Goal: Information Seeking & Learning: Learn about a topic

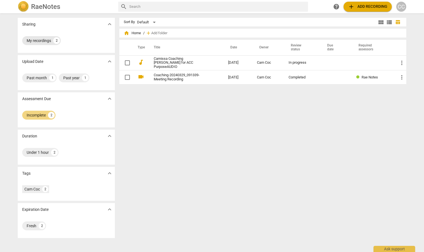
click at [36, 40] on div "My recordings" at bounding box center [39, 41] width 24 height 6
click at [107, 23] on span "expand_more" at bounding box center [109, 24] width 7 height 7
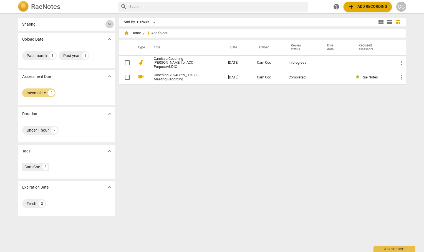
click at [107, 23] on span "expand_more" at bounding box center [109, 24] width 7 height 7
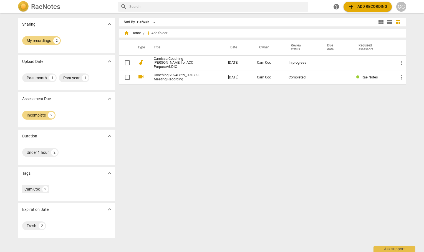
click at [37, 6] on h2 "RaeNotes" at bounding box center [45, 7] width 29 height 8
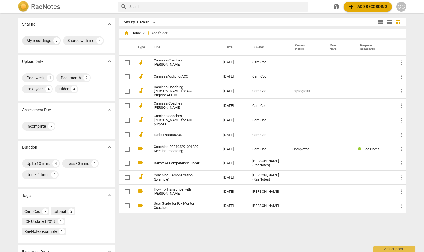
click at [38, 37] on div "My recordings 7" at bounding box center [41, 40] width 39 height 9
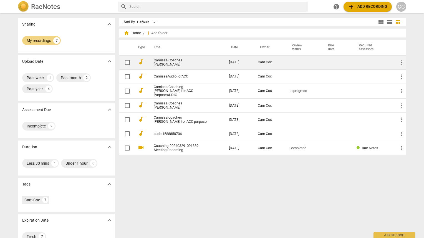
click at [169, 60] on link "Camissa Coaches [PERSON_NAME]" at bounding box center [181, 62] width 55 height 8
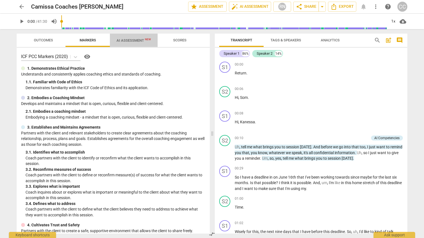
click at [135, 41] on span "AI Assessment New" at bounding box center [134, 40] width 34 height 4
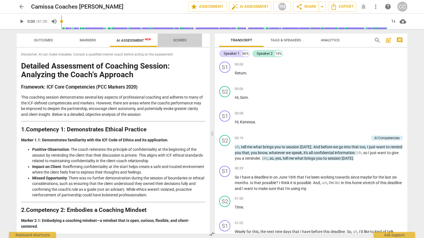
click at [179, 38] on span "Scores" at bounding box center [179, 40] width 13 height 4
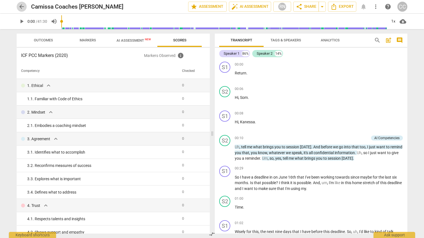
click at [21, 8] on span "arrow_back" at bounding box center [21, 6] width 7 height 7
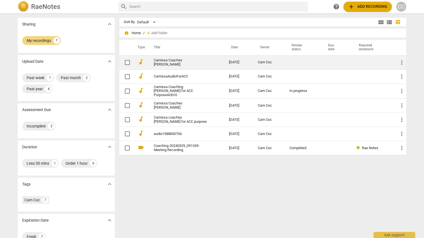
click at [170, 62] on link "Camissa Coaches [PERSON_NAME]" at bounding box center [181, 62] width 55 height 8
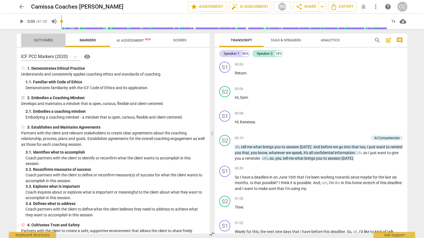
click at [42, 40] on span "Outcomes" at bounding box center [43, 40] width 19 height 4
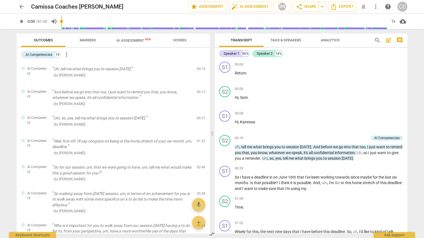
drag, startPoint x: 210, startPoint y: 72, endPoint x: 210, endPoint y: 68, distance: 3.6
click at [210, 68] on div "Outcomes Markers AI Assessment New Scores AI Competencies 19 more_vert AI Compe…" at bounding box center [112, 133] width 200 height 209
click at [22, 8] on span "arrow_back" at bounding box center [21, 6] width 7 height 7
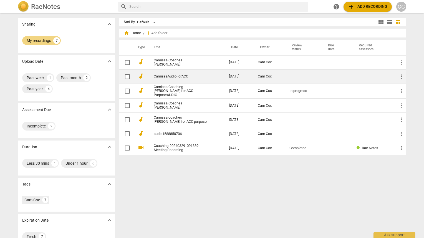
click at [171, 77] on link "CamissaAudioForACC" at bounding box center [181, 76] width 55 height 4
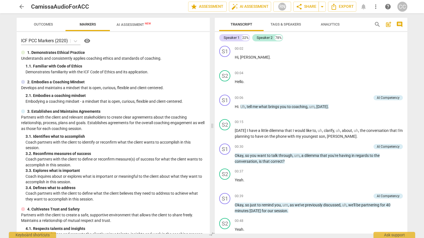
click at [45, 22] on span "Outcomes" at bounding box center [43, 24] width 19 height 4
click at [36, 26] on span "Outcomes" at bounding box center [43, 25] width 33 height 8
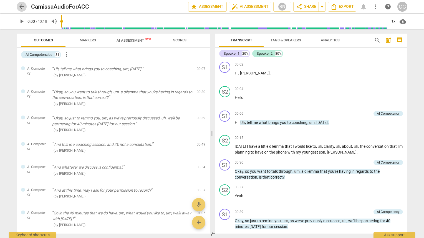
click at [20, 6] on span "arrow_back" at bounding box center [21, 6] width 7 height 7
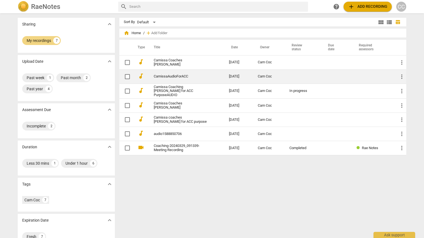
click at [183, 76] on link "CamissaAudioForACC" at bounding box center [181, 76] width 55 height 4
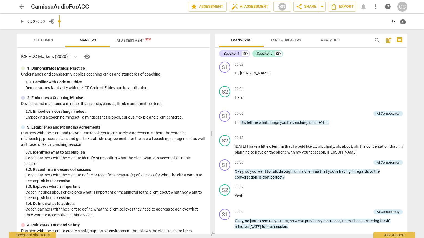
click at [44, 25] on div "play_arrow 0:00 / 0:00 volume_up 1x cloud_download" at bounding box center [212, 22] width 391 height 16
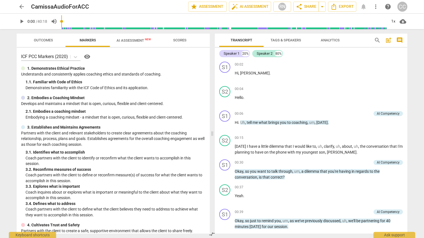
click at [42, 40] on span "Outcomes" at bounding box center [43, 40] width 19 height 4
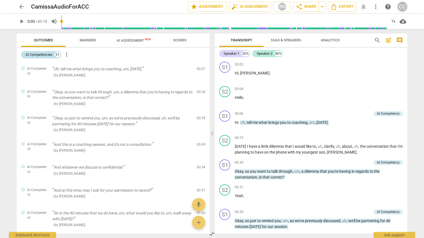
click at [46, 55] on div "AI Competencies" at bounding box center [39, 55] width 27 height 6
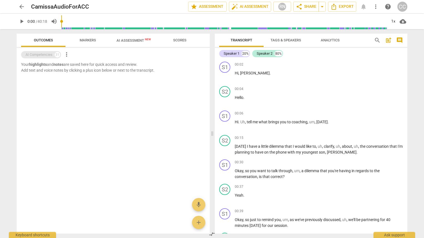
click at [38, 55] on div "AI Competencies" at bounding box center [39, 55] width 27 height 6
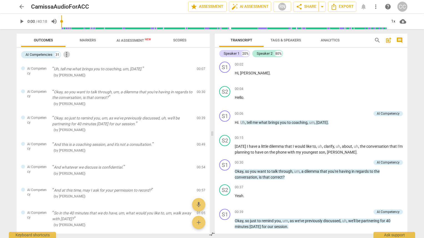
click at [67, 55] on span "more_vert" at bounding box center [66, 54] width 7 height 7
click at [21, 8] on div at bounding box center [212, 119] width 424 height 238
click at [22, 7] on span "arrow_back" at bounding box center [21, 6] width 7 height 7
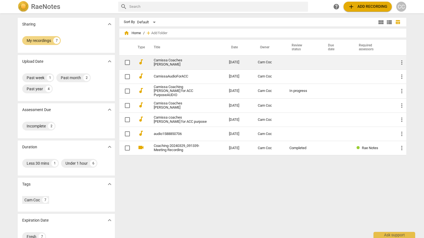
click at [169, 59] on td "Camissa Coaches [PERSON_NAME]" at bounding box center [186, 62] width 78 height 14
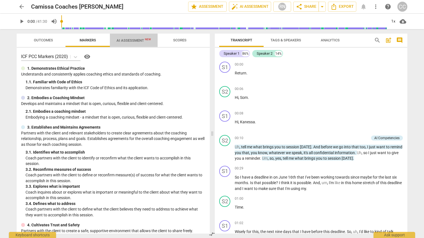
click at [130, 42] on span "AI Assessment New" at bounding box center [134, 40] width 34 height 4
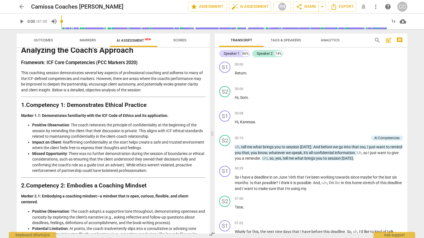
scroll to position [21, 0]
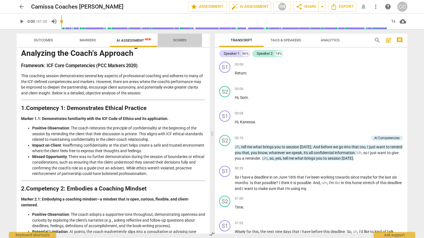
click at [180, 40] on span "Scores" at bounding box center [179, 40] width 13 height 4
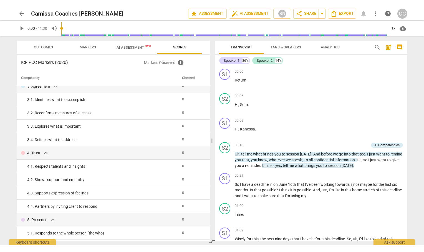
scroll to position [0, 0]
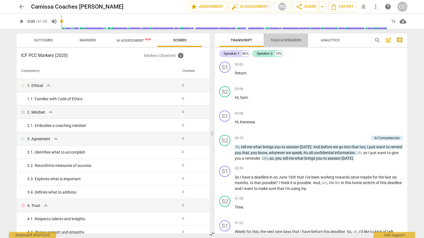
click at [288, 42] on span "Tags & Speakers" at bounding box center [286, 40] width 31 height 4
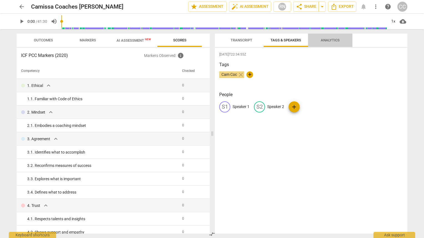
click at [334, 39] on span "Analytics" at bounding box center [330, 40] width 19 height 4
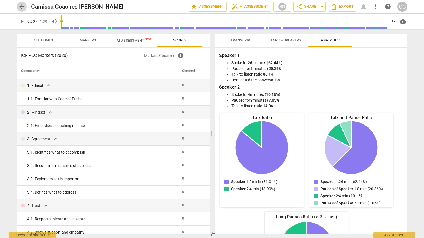
click at [21, 8] on span "arrow_back" at bounding box center [21, 6] width 7 height 7
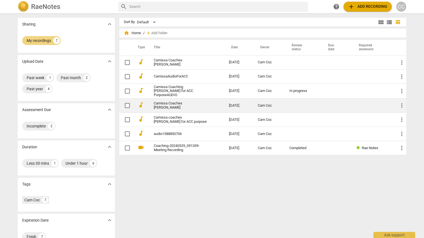
click at [171, 104] on link "Camissa Coaches [PERSON_NAME]" at bounding box center [181, 105] width 55 height 8
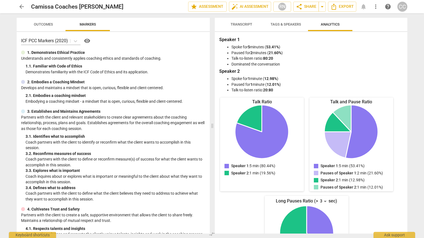
click at [36, 24] on span "Outcomes" at bounding box center [43, 24] width 19 height 4
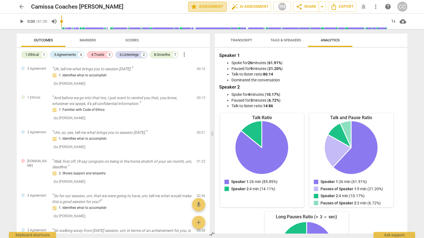
click at [201, 6] on span "star Assessment" at bounding box center [208, 6] width 34 height 7
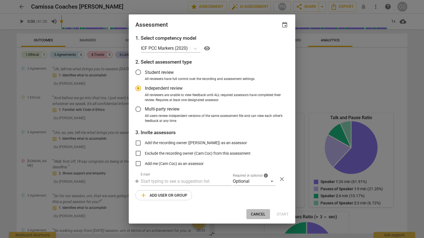
click at [260, 214] on span "Cancel" at bounding box center [258, 215] width 15 height 6
radio input "false"
